Goal: Task Accomplishment & Management: Understand process/instructions

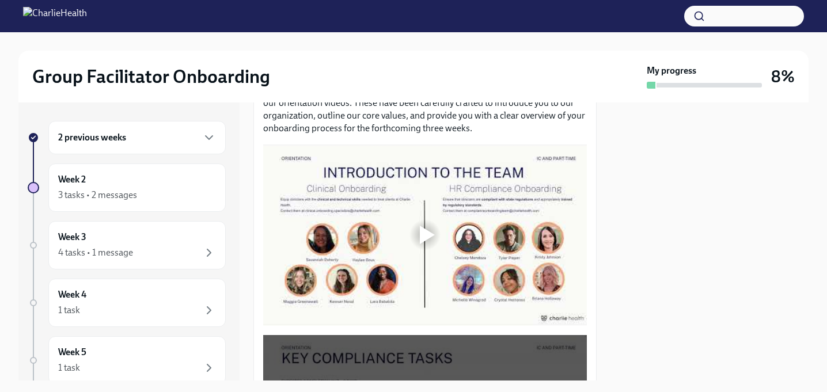
scroll to position [786, 0]
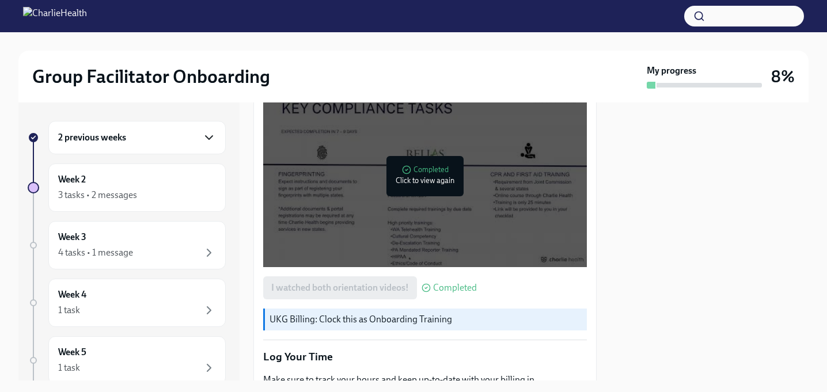
click at [207, 142] on icon "button" at bounding box center [209, 138] width 14 height 14
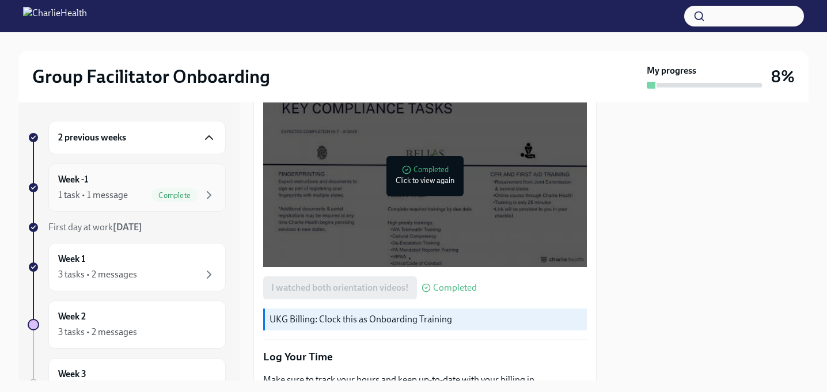
click at [222, 206] on div "Week -1 1 task • 1 message Complete" at bounding box center [136, 188] width 177 height 48
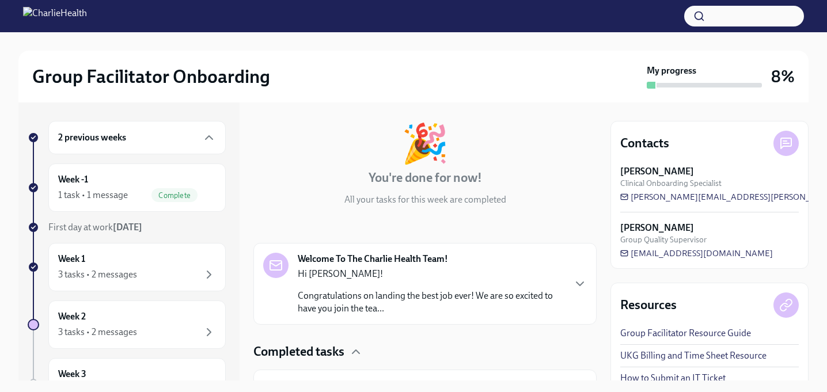
scroll to position [113, 0]
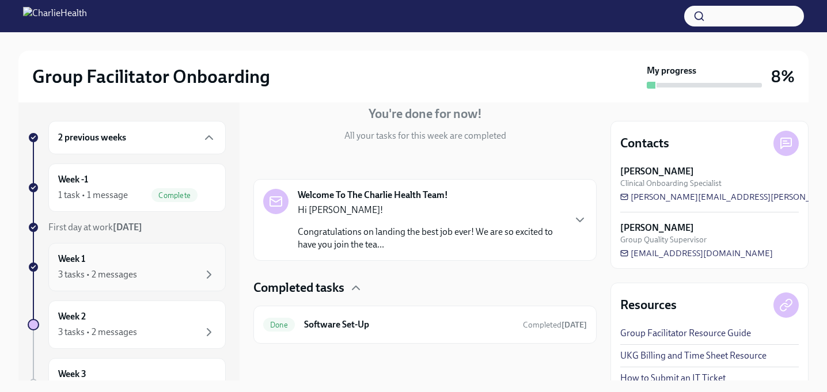
click at [113, 257] on div "Week 1 3 tasks • 2 messages" at bounding box center [137, 267] width 158 height 29
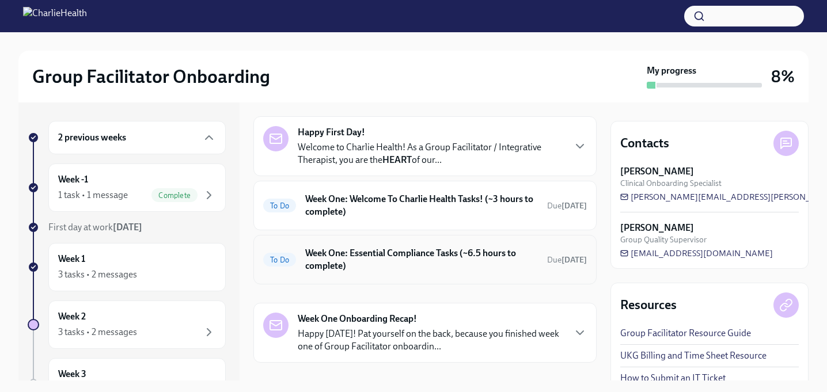
scroll to position [29, 0]
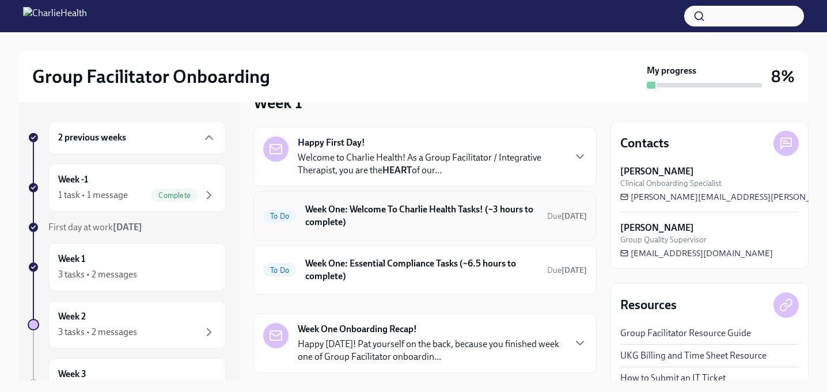
click at [437, 210] on h6 "Week One: Welcome To Charlie Health Tasks! (~3 hours to complete)" at bounding box center [421, 215] width 233 height 25
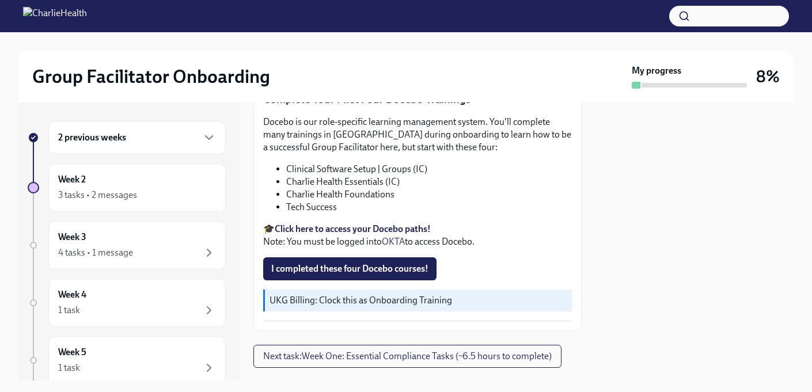
scroll to position [1492, 0]
